Goal: Task Accomplishment & Management: Complete application form

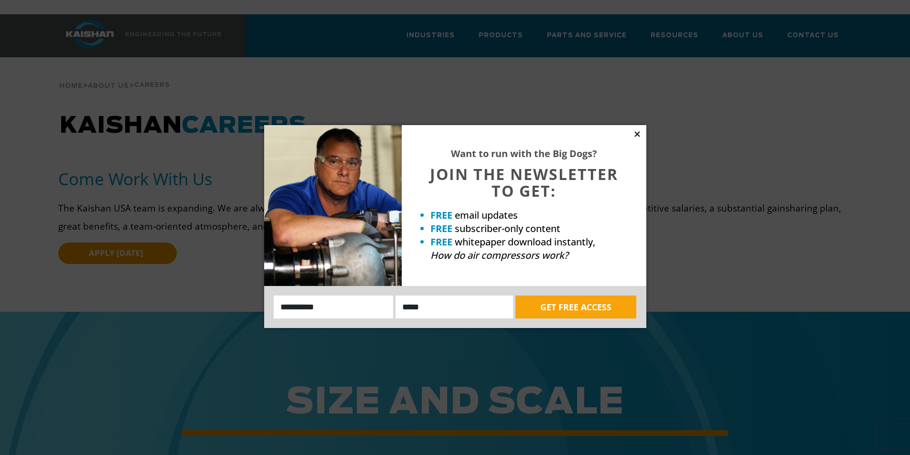
click at [637, 135] on icon at bounding box center [636, 133] width 5 height 5
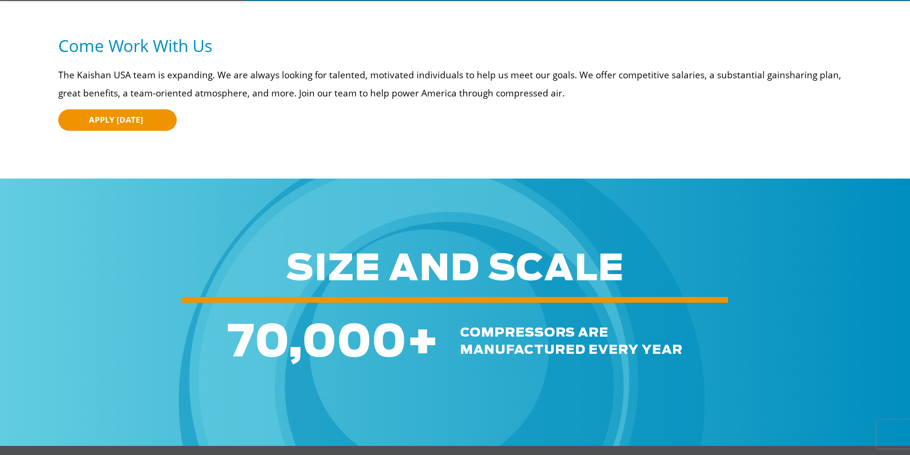
scroll to position [143, 0]
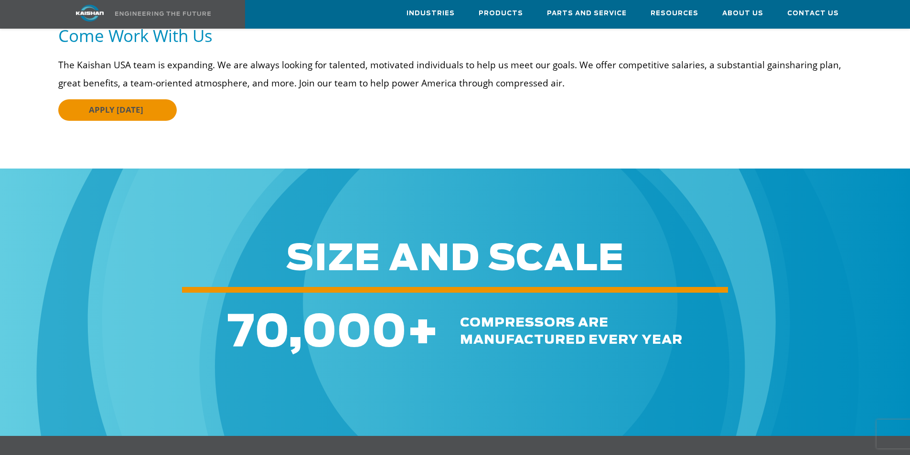
click at [126, 104] on span "APPLY [DATE]" at bounding box center [116, 109] width 54 height 11
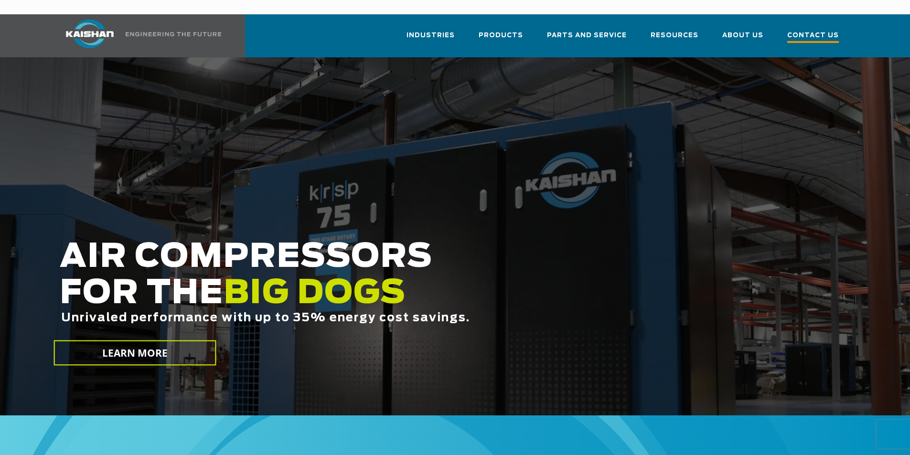
click at [806, 30] on span "Contact Us" at bounding box center [813, 36] width 52 height 13
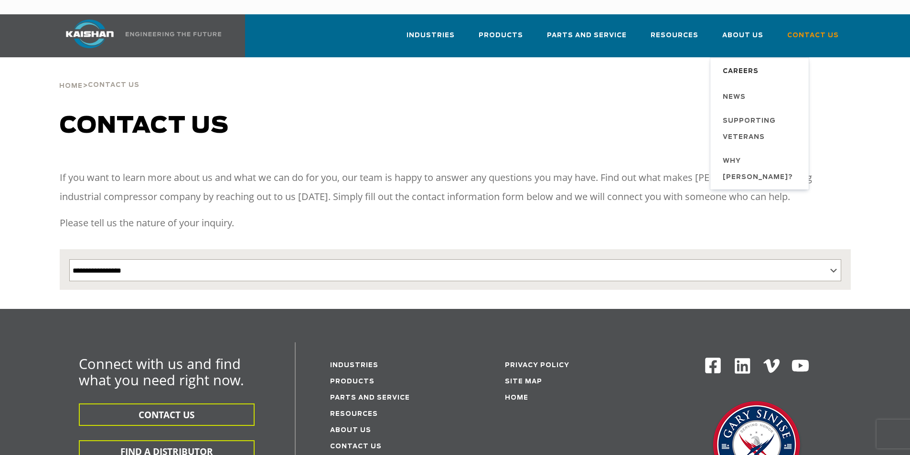
click at [748, 64] on span "Careers" at bounding box center [741, 72] width 36 height 16
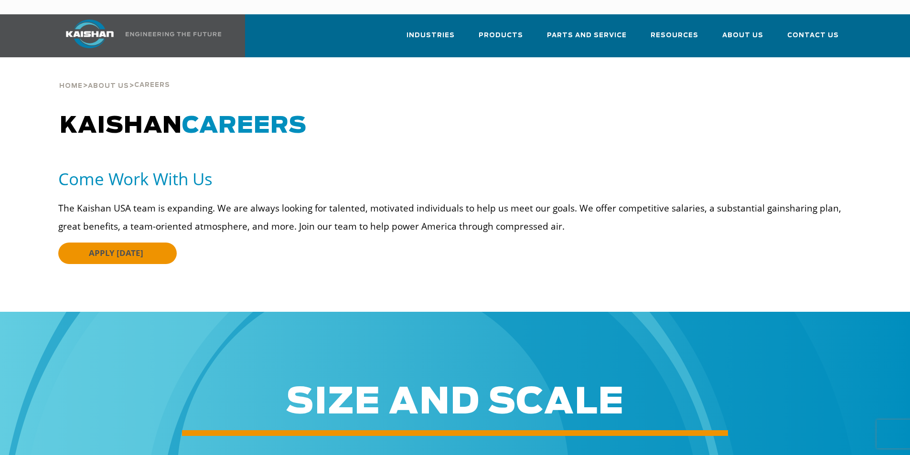
click at [96, 247] on span "APPLY [DATE]" at bounding box center [116, 252] width 54 height 11
